Goal: Task Accomplishment & Management: Use online tool/utility

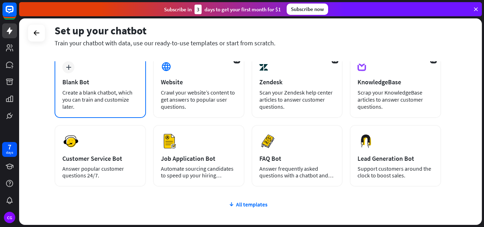
scroll to position [40, 0]
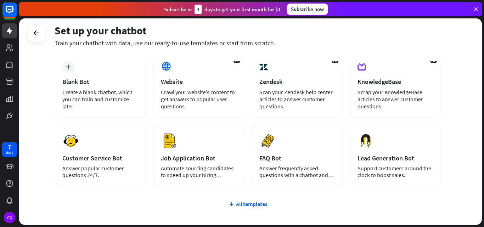
click at [474, 11] on icon at bounding box center [475, 9] width 6 height 6
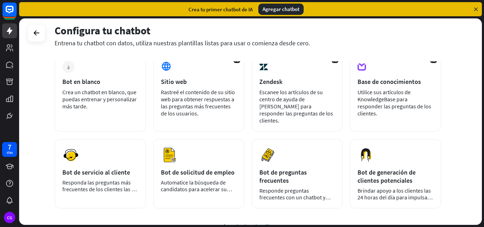
click at [399, 38] on div "Configura tu chatbot Entrena tu chatbot con datos, utiliza nuestras plantillas …" at bounding box center [248, 35] width 386 height 23
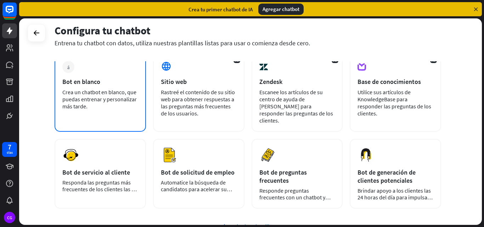
click at [90, 95] on font "Crea un chatbot en blanco, que puedas entrenar y personalizar más tarde." at bounding box center [99, 99] width 74 height 21
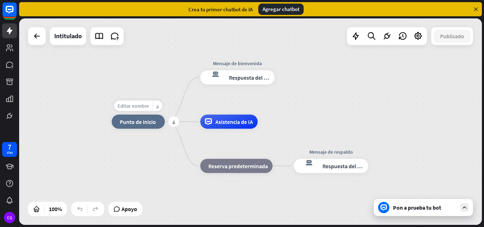
click at [141, 105] on font "Editar nombre" at bounding box center [133, 106] width 31 height 6
type input "**********"
click at [196, 97] on div "**********" at bounding box center [250, 121] width 462 height 206
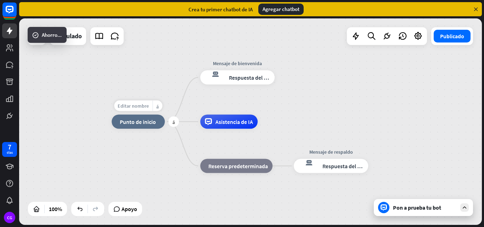
click at [133, 110] on div "Editar nombre" at bounding box center [133, 106] width 38 height 11
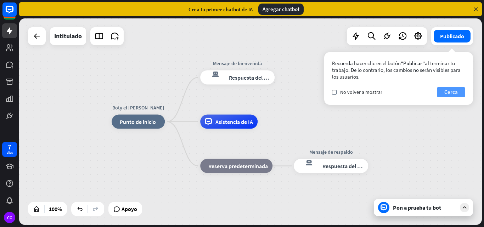
click at [446, 92] on font "Cerca" at bounding box center [450, 92] width 13 height 7
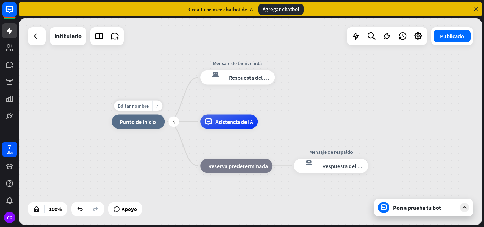
click at [141, 124] on font "Punto de inicio" at bounding box center [138, 121] width 36 height 7
click at [234, 75] on font "Respuesta del bot" at bounding box center [250, 77] width 43 height 7
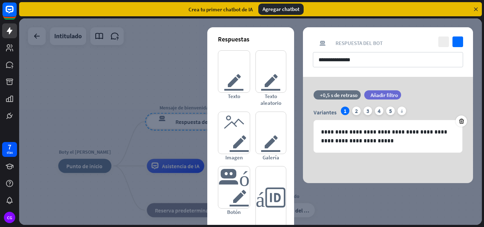
click at [153, 51] on div at bounding box center [250, 121] width 462 height 206
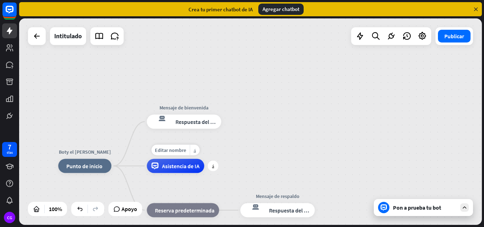
click at [189, 166] on font "Asistencia de IA" at bounding box center [181, 166] width 38 height 7
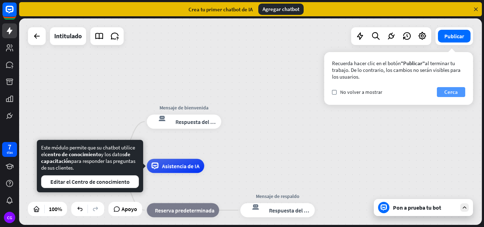
click at [451, 90] on font "Cerca" at bounding box center [450, 92] width 13 height 7
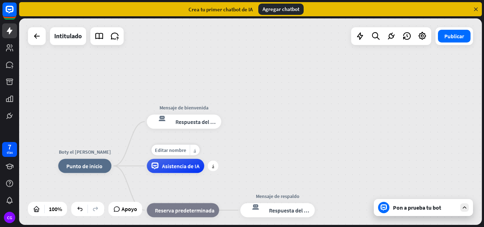
click at [175, 166] on font "Asistencia de IA" at bounding box center [181, 166] width 38 height 7
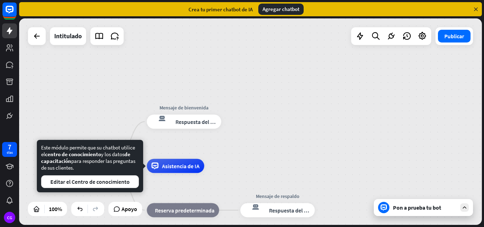
click at [289, 84] on div "Boty el [PERSON_NAME] inicio_2 Punto de inicio Mensaje de bienvenida respuesta …" at bounding box center [250, 121] width 462 height 206
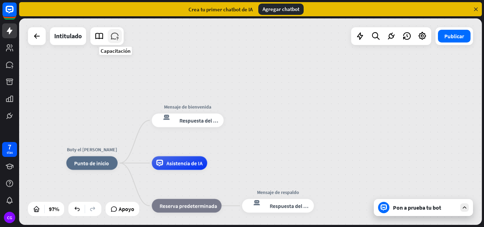
click at [115, 37] on icon at bounding box center [114, 36] width 9 height 9
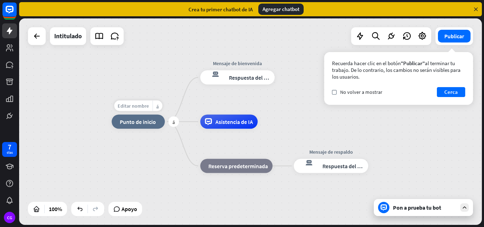
click at [143, 105] on font "Editar nombre" at bounding box center [133, 106] width 31 height 6
click at [153, 122] on font "Punto de inicio" at bounding box center [138, 121] width 36 height 7
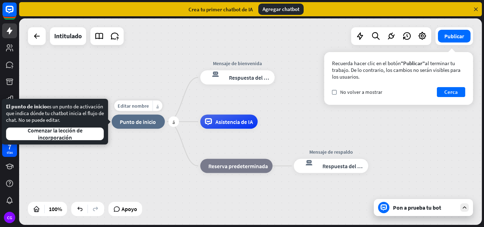
click at [153, 122] on font "Punto de inicio" at bounding box center [138, 121] width 36 height 7
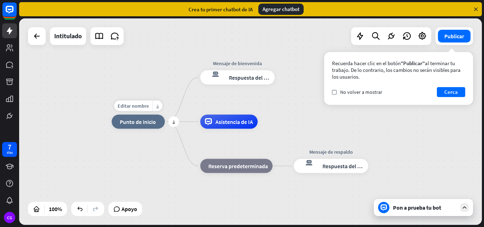
click at [153, 122] on font "Punto de inicio" at bounding box center [138, 121] width 36 height 7
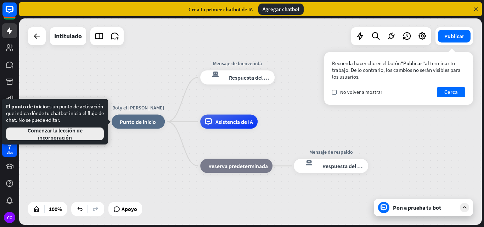
click at [56, 138] on font "Comenzar la lección de incorporación" at bounding box center [55, 134] width 55 height 14
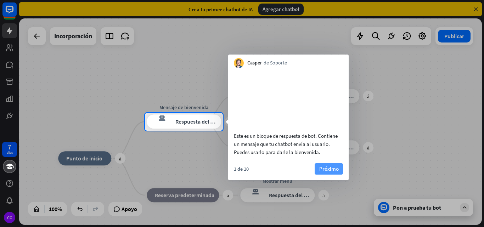
click at [328, 172] on font "Próximo" at bounding box center [328, 168] width 19 height 7
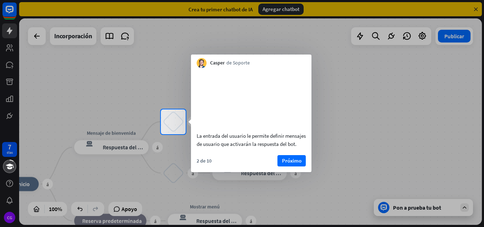
click at [109, 150] on div at bounding box center [242, 180] width 484 height 93
click at [295, 164] on font "Próximo" at bounding box center [291, 160] width 19 height 7
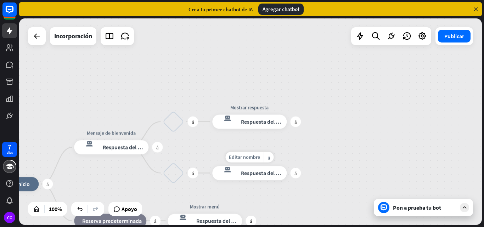
click at [295, 176] on body "7 días CG cerca Ayuda del producto Pinitos Comience a usar ChatBot Centro de ay…" at bounding box center [242, 113] width 484 height 227
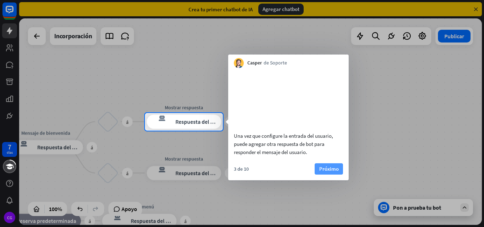
click at [325, 174] on font "Próximo" at bounding box center [328, 169] width 19 height 10
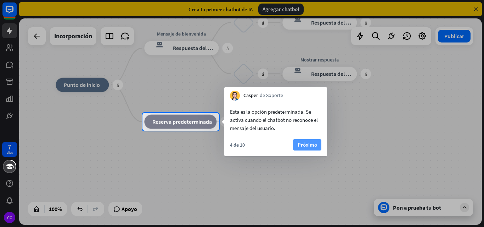
click at [302, 144] on font "Próximo" at bounding box center [306, 144] width 19 height 7
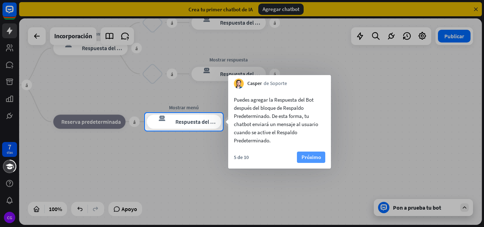
click at [308, 157] on font "Próximo" at bounding box center [310, 157] width 19 height 7
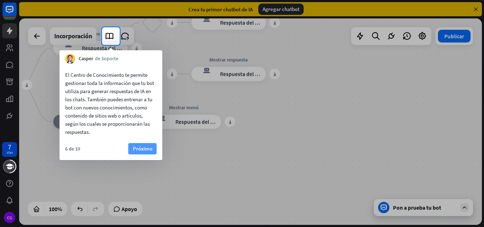
click at [141, 151] on font "Próximo" at bounding box center [142, 148] width 19 height 7
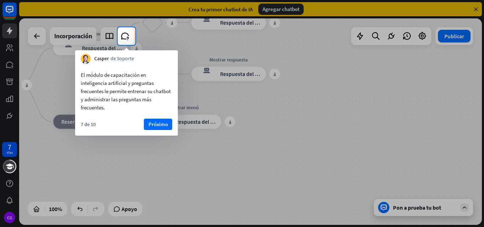
click at [152, 117] on div "El módulo de capacitación en inteligencia artificial y preguntas frecuentes le …" at bounding box center [126, 100] width 103 height 72
click at [152, 123] on font "Próximo" at bounding box center [157, 124] width 19 height 7
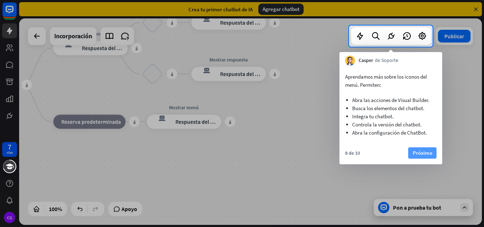
click at [419, 153] on font "Próximo" at bounding box center [422, 152] width 19 height 7
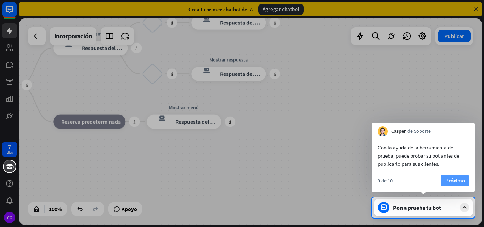
click at [454, 176] on font "Próximo" at bounding box center [454, 181] width 19 height 10
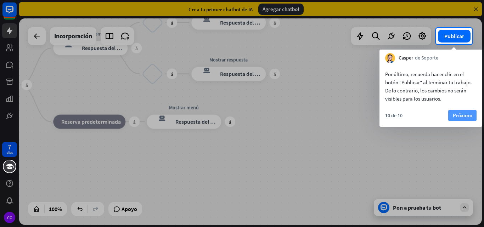
click at [466, 112] on font "Próximo" at bounding box center [462, 115] width 19 height 10
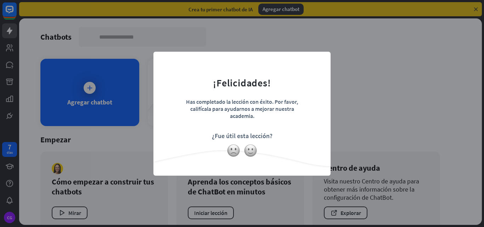
click at [63, 37] on div "cerca ¡Felicidades! Has completado la lección con éxito. Por favor, califícala …" at bounding box center [242, 113] width 484 height 227
click at [229, 150] on img at bounding box center [233, 150] width 13 height 13
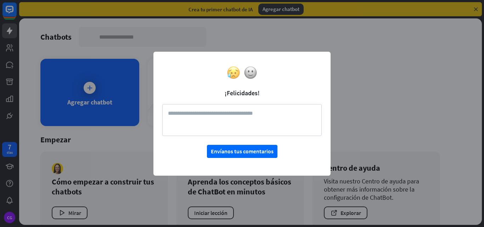
click at [229, 150] on font "Envíanos tus comentarios" at bounding box center [242, 151] width 63 height 7
click at [229, 121] on textarea at bounding box center [241, 120] width 159 height 32
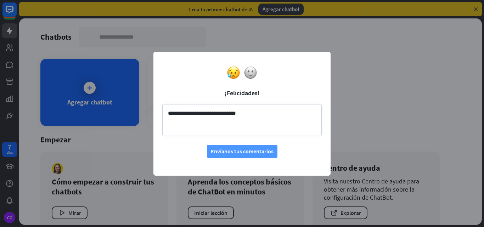
type textarea "**********"
click at [243, 148] on font "Envíanos tus comentarios" at bounding box center [242, 151] width 63 height 7
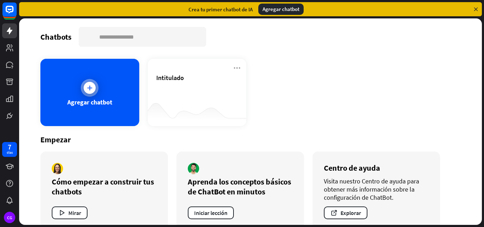
click at [86, 89] on icon at bounding box center [89, 87] width 7 height 7
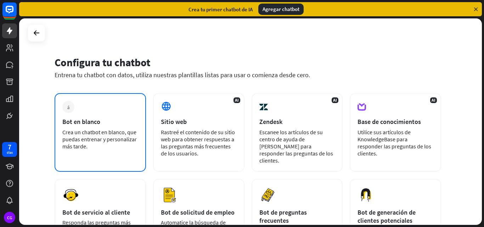
click at [87, 123] on font "Bot en blanco" at bounding box center [81, 122] width 38 height 8
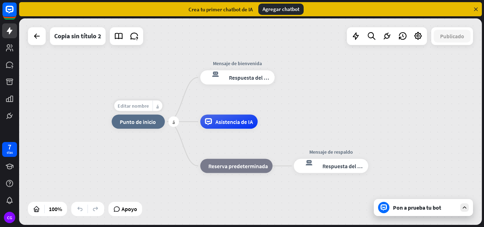
click at [141, 104] on font "Editar nombre" at bounding box center [133, 106] width 31 height 6
click at [139, 124] on font "Punto de inicio" at bounding box center [138, 121] width 36 height 7
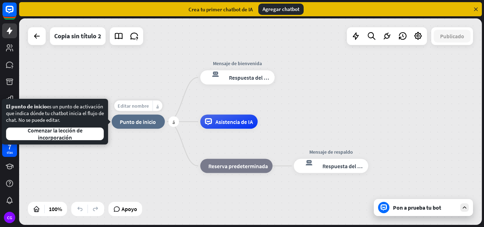
click at [138, 110] on div "Editar nombre" at bounding box center [133, 106] width 38 height 11
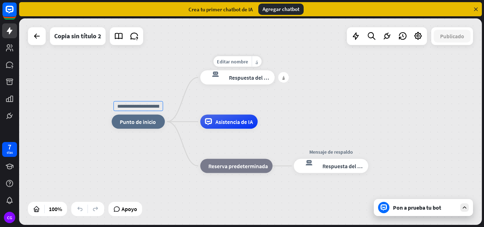
click at [234, 78] on font "Respuesta del bot" at bounding box center [250, 77] width 43 height 7
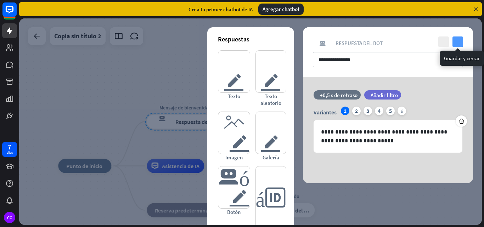
click at [459, 43] on icon "controlar" at bounding box center [457, 41] width 11 height 11
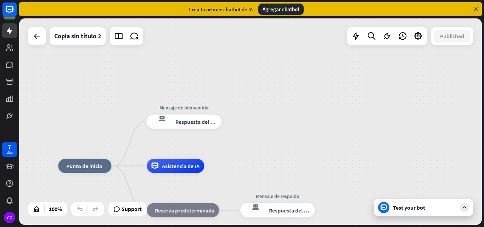
click at [459, 43] on div "Published" at bounding box center [452, 36] width 42 height 18
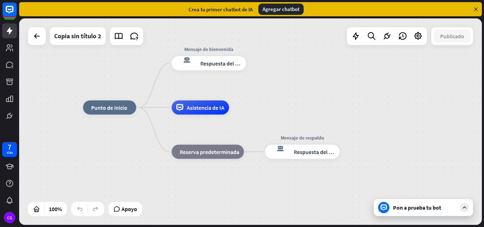
drag, startPoint x: 258, startPoint y: 144, endPoint x: 283, endPoint y: 87, distance: 62.3
click at [283, 87] on div "inicio_2 Punto de inicio Mensaje de bienvenida respuesta del bot de bloqueo Res…" at bounding box center [250, 121] width 462 height 206
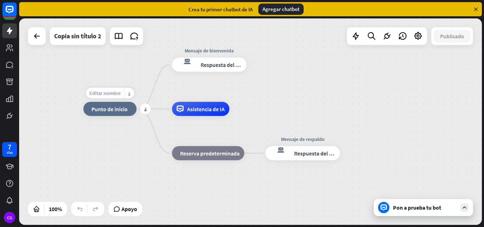
click at [106, 91] on font "Editar nombre" at bounding box center [104, 93] width 31 height 6
type input "**********"
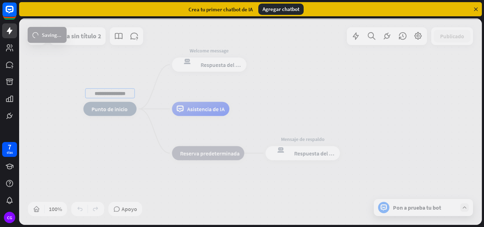
click at [211, 64] on div "**********" at bounding box center [250, 121] width 462 height 206
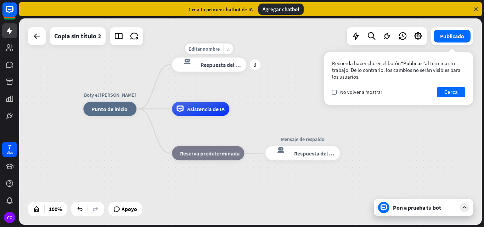
click at [222, 64] on font "Respuesta del bot" at bounding box center [221, 64] width 43 height 7
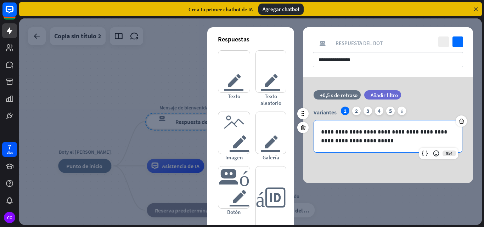
click at [361, 133] on p "**********" at bounding box center [388, 136] width 134 height 18
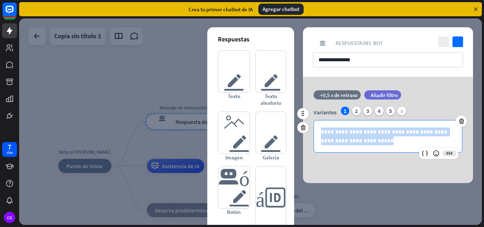
drag, startPoint x: 365, startPoint y: 140, endPoint x: 323, endPoint y: 123, distance: 45.3
click at [323, 123] on div "**********" at bounding box center [388, 136] width 148 height 32
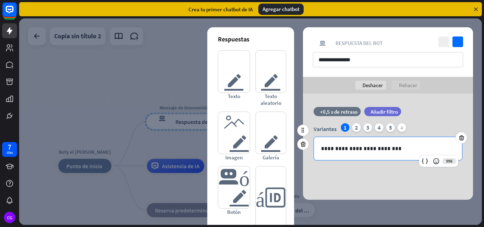
click at [320, 146] on div "**********" at bounding box center [388, 148] width 148 height 23
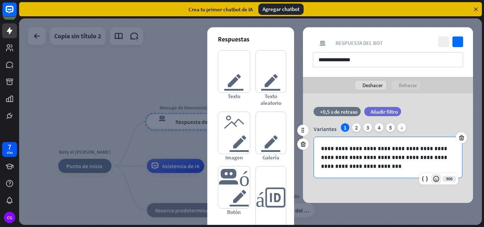
click at [435, 177] on icon at bounding box center [435, 178] width 7 height 7
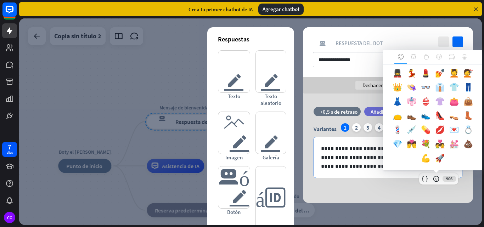
scroll to position [313, 0]
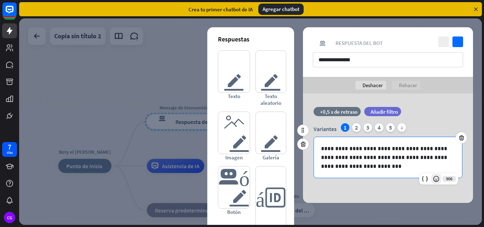
click at [435, 174] on div at bounding box center [436, 179] width 10 height 10
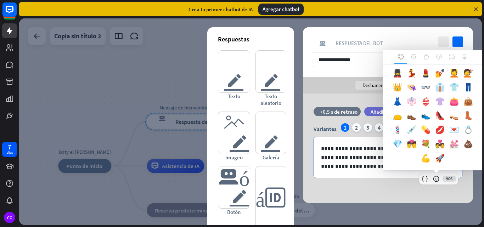
scroll to position [378, 0]
click at [430, 160] on font "💪" at bounding box center [426, 158] width 10 height 10
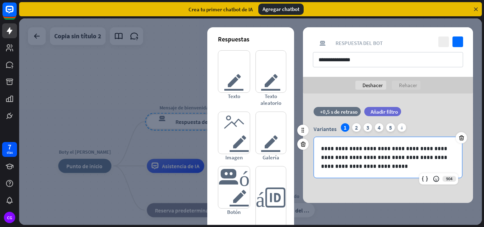
click at [405, 168] on p "**********" at bounding box center [388, 157] width 134 height 27
click at [404, 159] on p "**********" at bounding box center [388, 157] width 134 height 27
click at [400, 166] on p "**********" at bounding box center [388, 166] width 134 height 9
click at [434, 178] on icon at bounding box center [435, 178] width 7 height 7
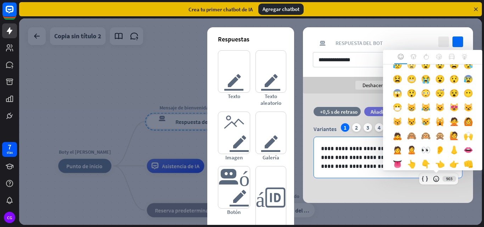
scroll to position [106, 0]
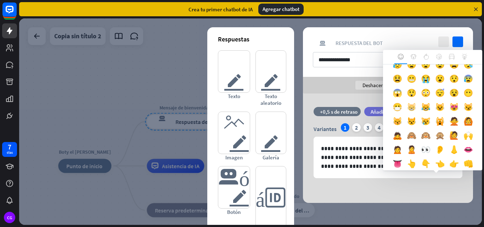
click at [406, 112] on font "😸" at bounding box center [411, 107] width 10 height 10
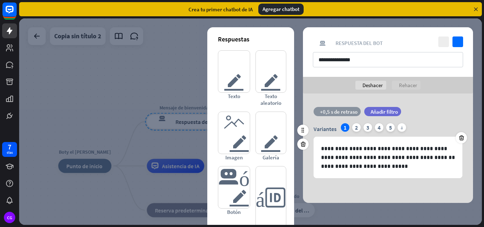
click at [349, 114] on font "+0,5 s de retraso" at bounding box center [339, 111] width 38 height 7
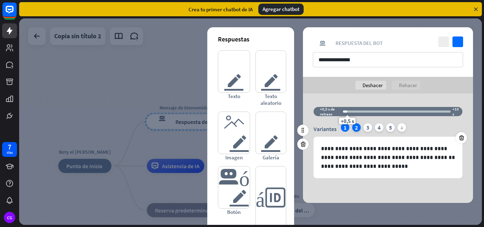
click at [355, 126] on font "2" at bounding box center [356, 127] width 3 height 7
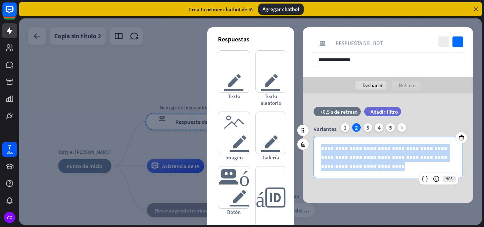
drag, startPoint x: 359, startPoint y: 164, endPoint x: 322, endPoint y: 149, distance: 40.0
click at [322, 149] on p "**********" at bounding box center [388, 157] width 134 height 27
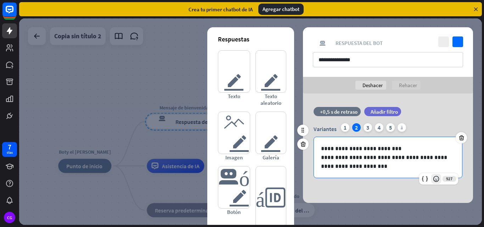
click at [436, 180] on icon at bounding box center [435, 178] width 7 height 7
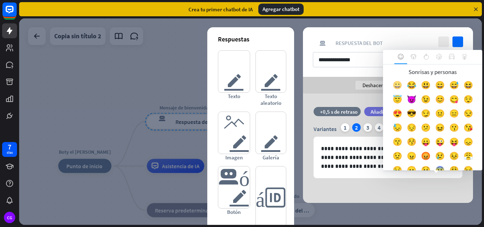
click at [402, 85] on font "😀" at bounding box center [397, 85] width 10 height 10
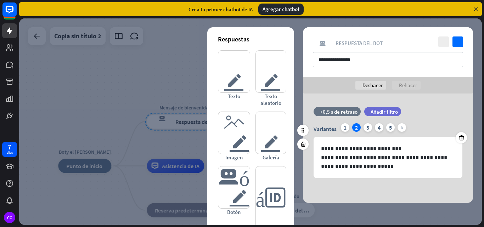
click at [365, 134] on div "Variantes 1 2 3 4 5 más" at bounding box center [387, 128] width 149 height 11
click at [367, 128] on font "3" at bounding box center [367, 127] width 3 height 7
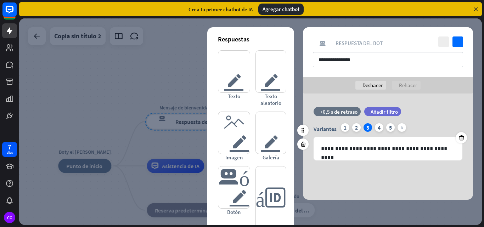
click at [456, 135] on div at bounding box center [460, 137] width 11 height 11
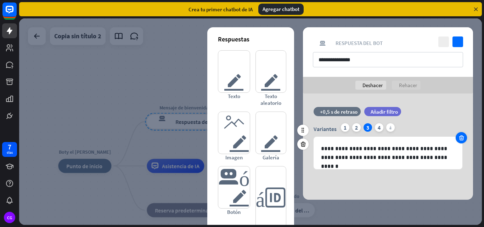
click at [462, 135] on icon at bounding box center [461, 138] width 7 height 6
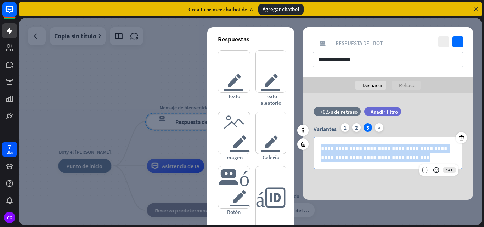
drag, startPoint x: 394, startPoint y: 158, endPoint x: 318, endPoint y: 145, distance: 76.9
click at [318, 145] on div "**********" at bounding box center [388, 153] width 148 height 32
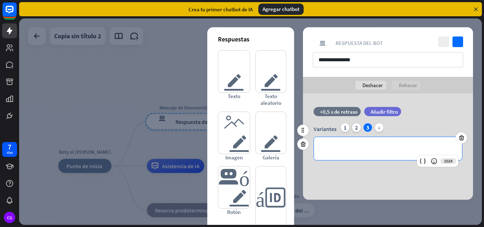
click at [318, 145] on div "**********" at bounding box center [388, 148] width 148 height 23
click at [317, 145] on div "**********" at bounding box center [388, 148] width 148 height 23
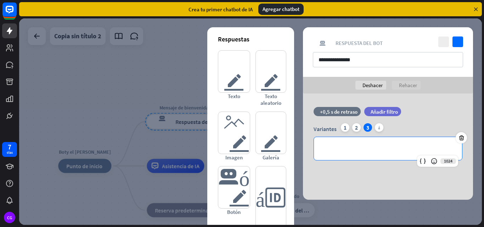
drag, startPoint x: 317, startPoint y: 145, endPoint x: 386, endPoint y: 190, distance: 81.9
click at [386, 190] on div "**********" at bounding box center [388, 146] width 170 height 106
click at [349, 155] on div "**********" at bounding box center [388, 148] width 148 height 23
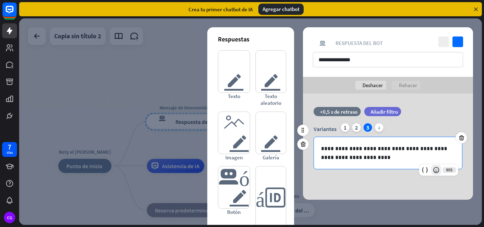
click at [436, 170] on icon at bounding box center [435, 169] width 7 height 7
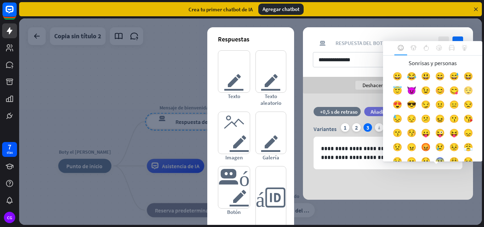
click at [463, 95] on font "😌" at bounding box center [468, 90] width 10 height 10
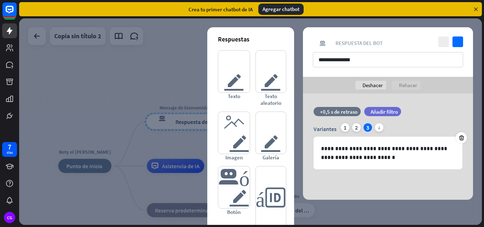
click at [434, 195] on div "**********" at bounding box center [388, 146] width 170 height 106
click at [442, 40] on icon "cerca" at bounding box center [443, 41] width 11 height 11
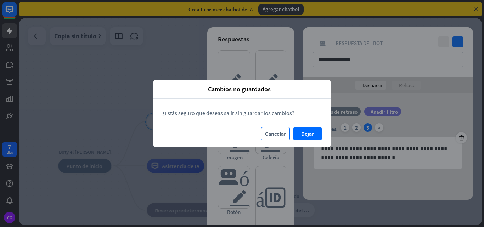
click at [278, 132] on font "Cancelar" at bounding box center [275, 133] width 21 height 7
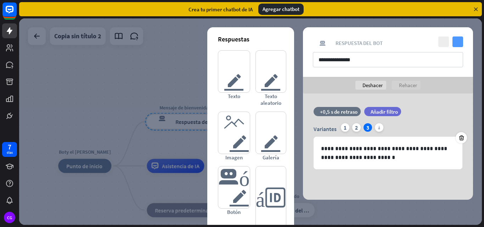
click at [459, 41] on icon "controlar" at bounding box center [457, 41] width 11 height 11
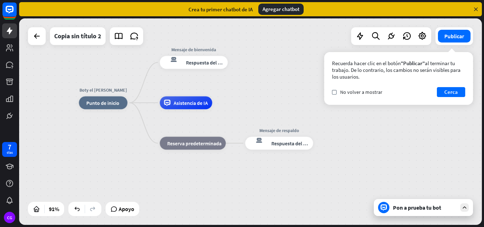
drag, startPoint x: 263, startPoint y: 136, endPoint x: 267, endPoint y: 70, distance: 66.0
click at [267, 70] on div "Boty el [PERSON_NAME] inicio_2 Punto de inicio Mensaje de bienvenida respuesta …" at bounding box center [250, 121] width 462 height 206
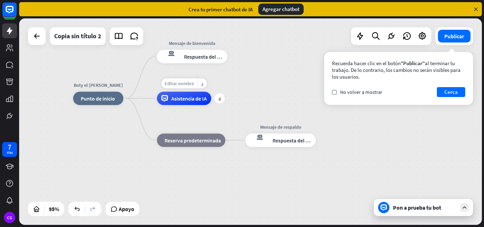
click at [184, 80] on font "Editar nombre" at bounding box center [179, 83] width 29 height 6
click at [209, 56] on font "Respuesta del bot" at bounding box center [204, 56] width 41 height 7
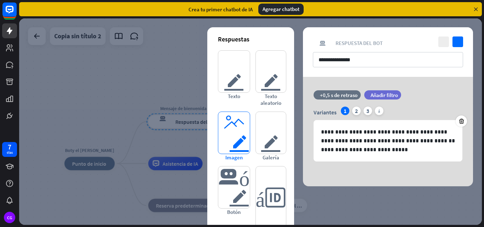
click at [231, 133] on font "imagen del editor" at bounding box center [233, 133] width 31 height 42
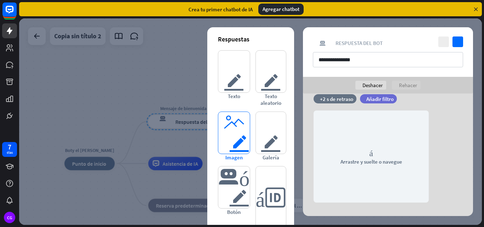
scroll to position [92, 0]
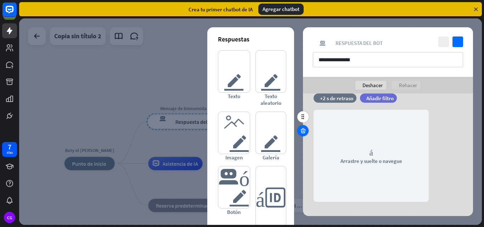
click at [302, 130] on icon at bounding box center [303, 130] width 7 height 6
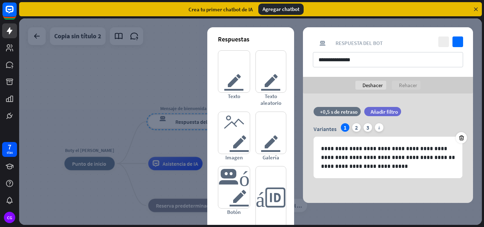
scroll to position [0, 0]
click at [337, 220] on div at bounding box center [250, 121] width 462 height 206
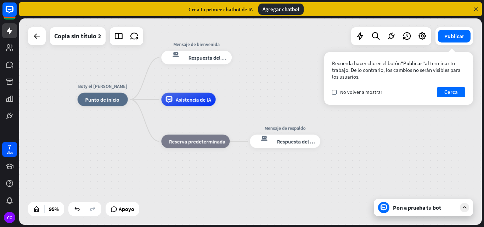
drag, startPoint x: 240, startPoint y: 129, endPoint x: 253, endPoint y: 65, distance: 65.4
click at [253, 65] on div "Boty el [PERSON_NAME] inicio_2 Punto de inicio Mensaje de bienvenida respuesta …" at bounding box center [250, 121] width 462 height 206
click at [333, 91] on label "controlar" at bounding box center [334, 92] width 5 height 5
click at [452, 90] on font "Cerca" at bounding box center [450, 92] width 13 height 7
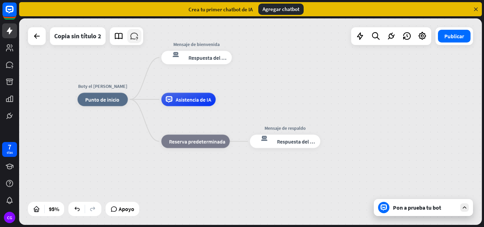
click at [137, 38] on icon at bounding box center [134, 36] width 9 height 9
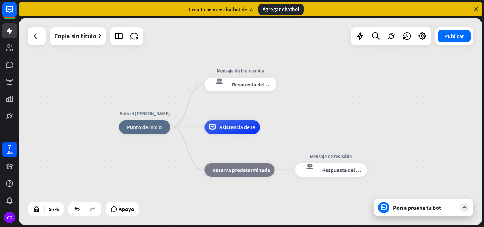
click at [331, 118] on div "Boty el [PERSON_NAME] inicio_2 Punto de inicio Mensaje de bienvenida respuesta …" at bounding box center [250, 121] width 462 height 206
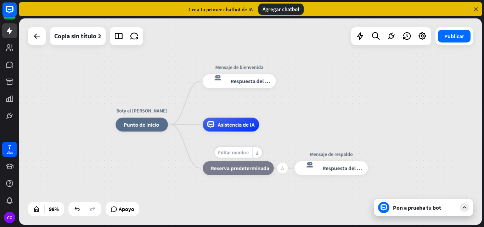
click at [234, 155] on font "Editar nombre" at bounding box center [233, 152] width 30 height 6
click at [294, 103] on div "Boty el [PERSON_NAME] inicio_2 Punto de inicio Mensaje de bienvenida respuesta …" at bounding box center [250, 121] width 462 height 206
click at [283, 85] on div "más" at bounding box center [284, 81] width 10 height 10
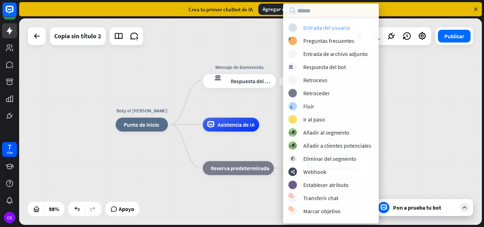
click at [333, 29] on font "Entrada del usuario" at bounding box center [326, 27] width 47 height 7
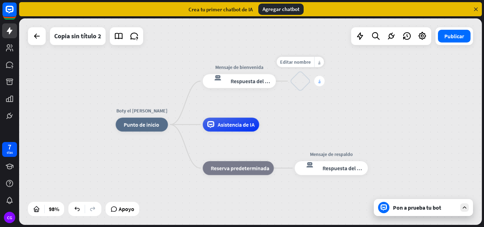
click at [321, 81] on div "más" at bounding box center [319, 81] width 10 height 10
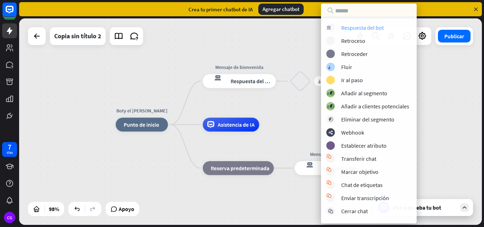
click at [357, 24] on font "Respuesta del bot" at bounding box center [362, 27] width 42 height 7
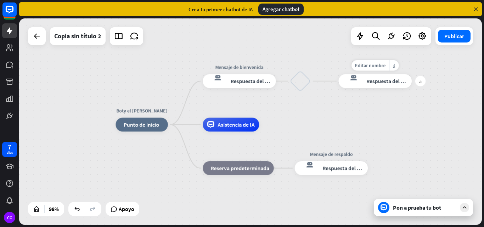
click at [373, 82] on font "Respuesta del bot" at bounding box center [387, 81] width 42 height 7
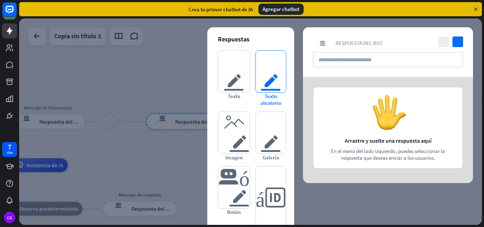
click at [270, 81] on font "texto del editor" at bounding box center [270, 72] width 21 height 42
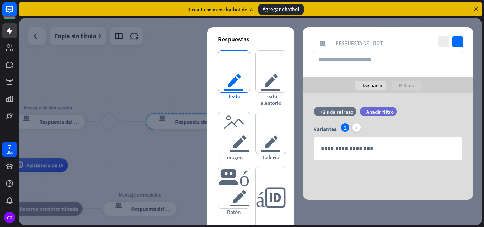
click at [239, 67] on font "texto del editor" at bounding box center [234, 72] width 32 height 42
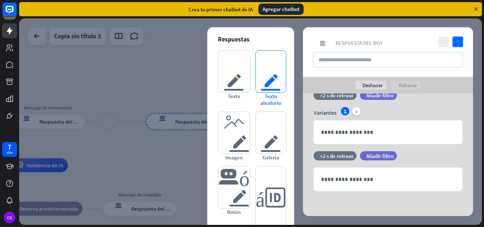
click at [267, 77] on font "texto del editor" at bounding box center [270, 72] width 21 height 42
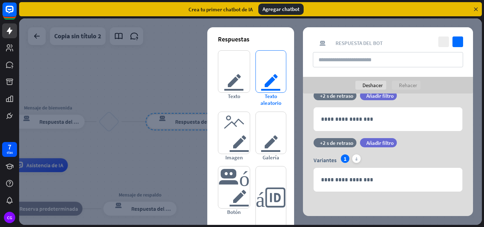
scroll to position [77, 0]
click at [444, 44] on icon "cerca" at bounding box center [443, 41] width 11 height 11
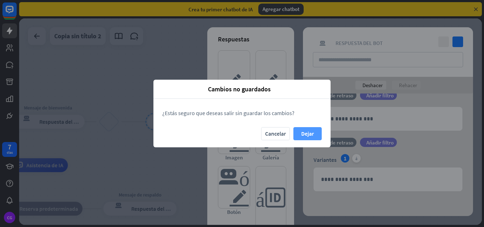
click at [308, 135] on font "Dejar" at bounding box center [307, 133] width 13 height 7
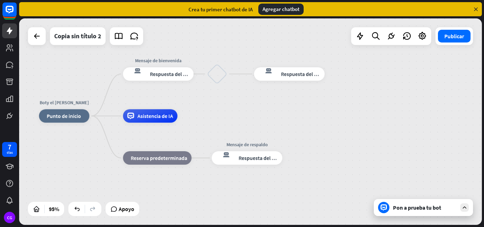
drag, startPoint x: 306, startPoint y: 135, endPoint x: 407, endPoint y: 90, distance: 111.1
click at [407, 90] on div "Boty el [PERSON_NAME] inicio_2 Punto de inicio Mensaje de bienvenida respuesta …" at bounding box center [250, 121] width 462 height 206
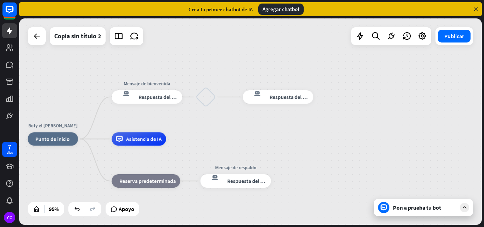
drag, startPoint x: 408, startPoint y: 91, endPoint x: 396, endPoint y: 110, distance: 23.0
click at [396, 110] on div "Boty el [PERSON_NAME] inicio_2 Punto de inicio Mensaje de bienvenida respuesta …" at bounding box center [250, 121] width 462 height 206
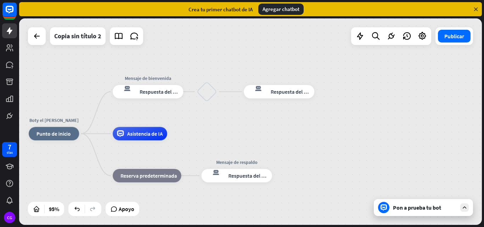
click at [400, 97] on div "Boty el [PERSON_NAME] inicio_2 Punto de inicio Mensaje de bienvenida respuesta …" at bounding box center [250, 121] width 462 height 206
click at [451, 45] on div "Boty el [PERSON_NAME] inicio_2 Punto de inicio Mensaje de bienvenida respuesta …" at bounding box center [250, 121] width 462 height 206
click at [456, 38] on font "Publicar" at bounding box center [454, 36] width 20 height 7
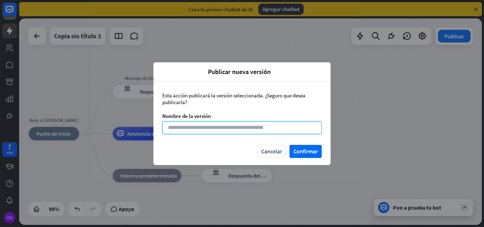
click at [262, 129] on input at bounding box center [241, 127] width 159 height 13
type input "**********"
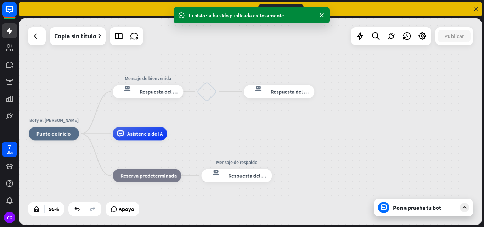
click at [428, 204] on font "Pon a prueba tu bot" at bounding box center [417, 207] width 48 height 7
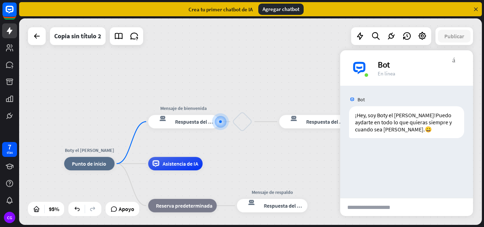
click at [399, 209] on input "text" at bounding box center [374, 207] width 69 height 18
type input "****"
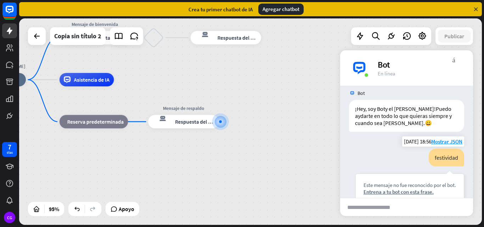
scroll to position [7, 0]
click at [275, 157] on div "Boty el [PERSON_NAME] inicio_2 Punto de inicio Mensaje de bienvenida respuesta …" at bounding box center [195, 178] width 439 height 196
click at [398, 59] on div "más_vert cerca Bot En línea" at bounding box center [406, 67] width 133 height 35
click at [398, 63] on div "Bot" at bounding box center [420, 64] width 87 height 11
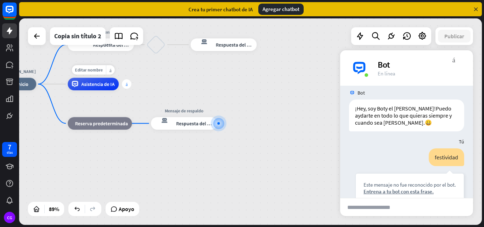
click at [125, 86] on div "más" at bounding box center [127, 84] width 10 height 10
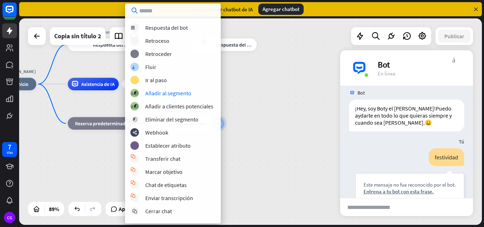
click at [275, 126] on div "Boty el [PERSON_NAME] inicio_2 Punto de inicio Mensaje de bienvenida respuesta …" at bounding box center [194, 175] width 411 height 183
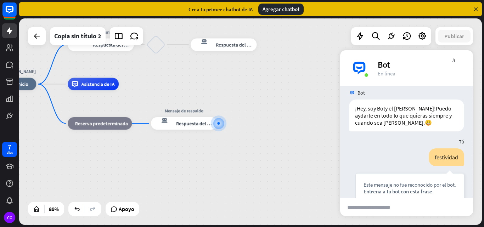
click at [289, 7] on font "Agregar chatbot" at bounding box center [280, 9] width 37 height 7
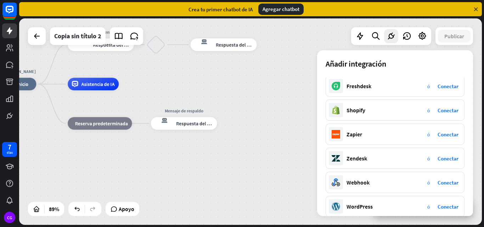
scroll to position [132, 0]
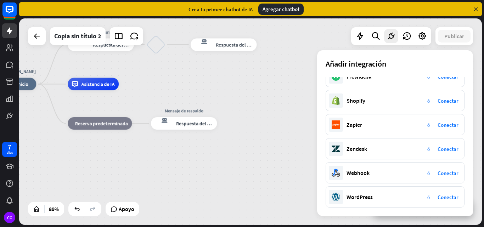
click at [474, 9] on icon at bounding box center [475, 9] width 6 height 6
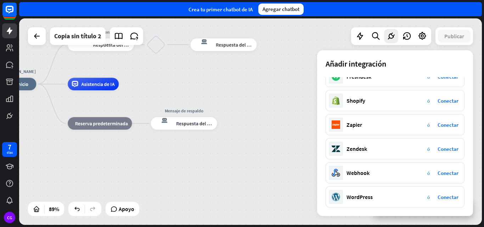
click at [292, 8] on font "Agregar chatbot" at bounding box center [280, 9] width 37 height 7
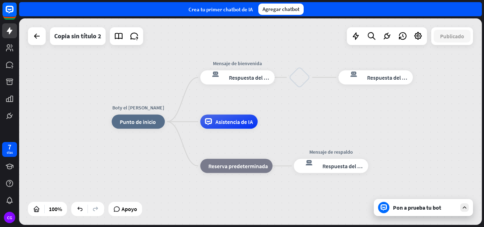
click at [408, 210] on font "Pon a prueba tu bot" at bounding box center [417, 207] width 48 height 7
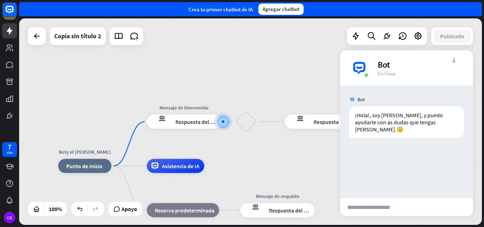
click at [408, 210] on input "text" at bounding box center [374, 207] width 69 height 18
type input "**********"
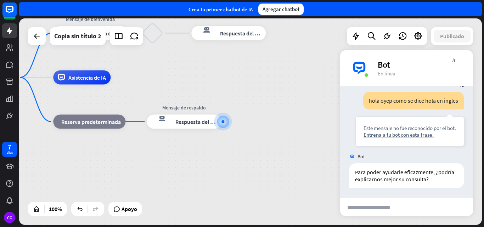
scroll to position [64, 0]
click at [417, 134] on font "Entrena a tu bot con esta frase." at bounding box center [398, 134] width 70 height 7
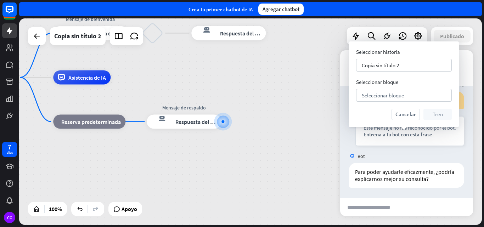
click at [301, 135] on div "Boty el [PERSON_NAME] inicio_2 Punto de inicio Mensaje de bienvenida respuesta …" at bounding box center [196, 181] width 462 height 206
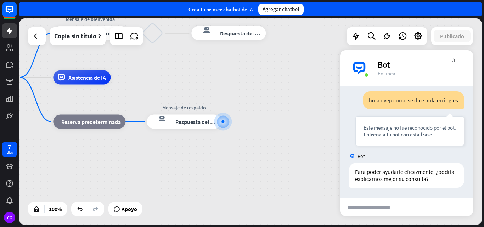
drag, startPoint x: 448, startPoint y: 64, endPoint x: 443, endPoint y: 71, distance: 8.3
click at [443, 71] on div "Bot En línea" at bounding box center [420, 68] width 87 height 18
click at [359, 36] on icon at bounding box center [355, 36] width 9 height 9
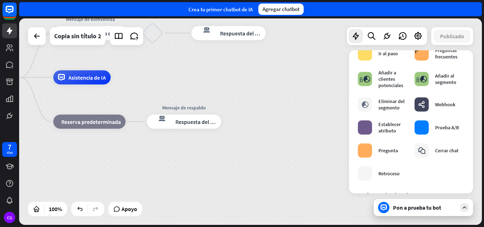
scroll to position [93, 0]
